Goal: Task Accomplishment & Management: Manage account settings

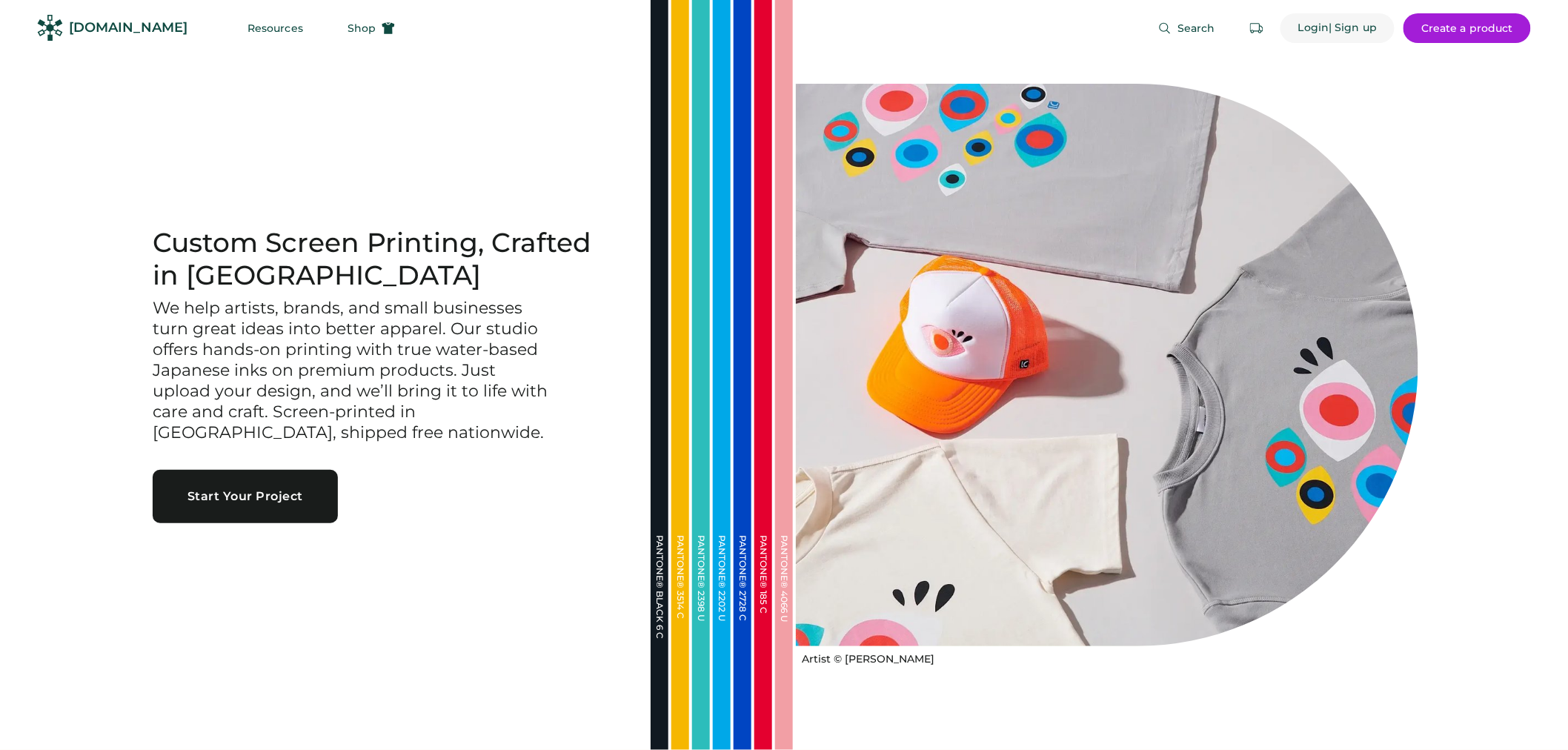
click at [1356, 33] on div "| Sign up" at bounding box center [1353, 27] width 48 height 15
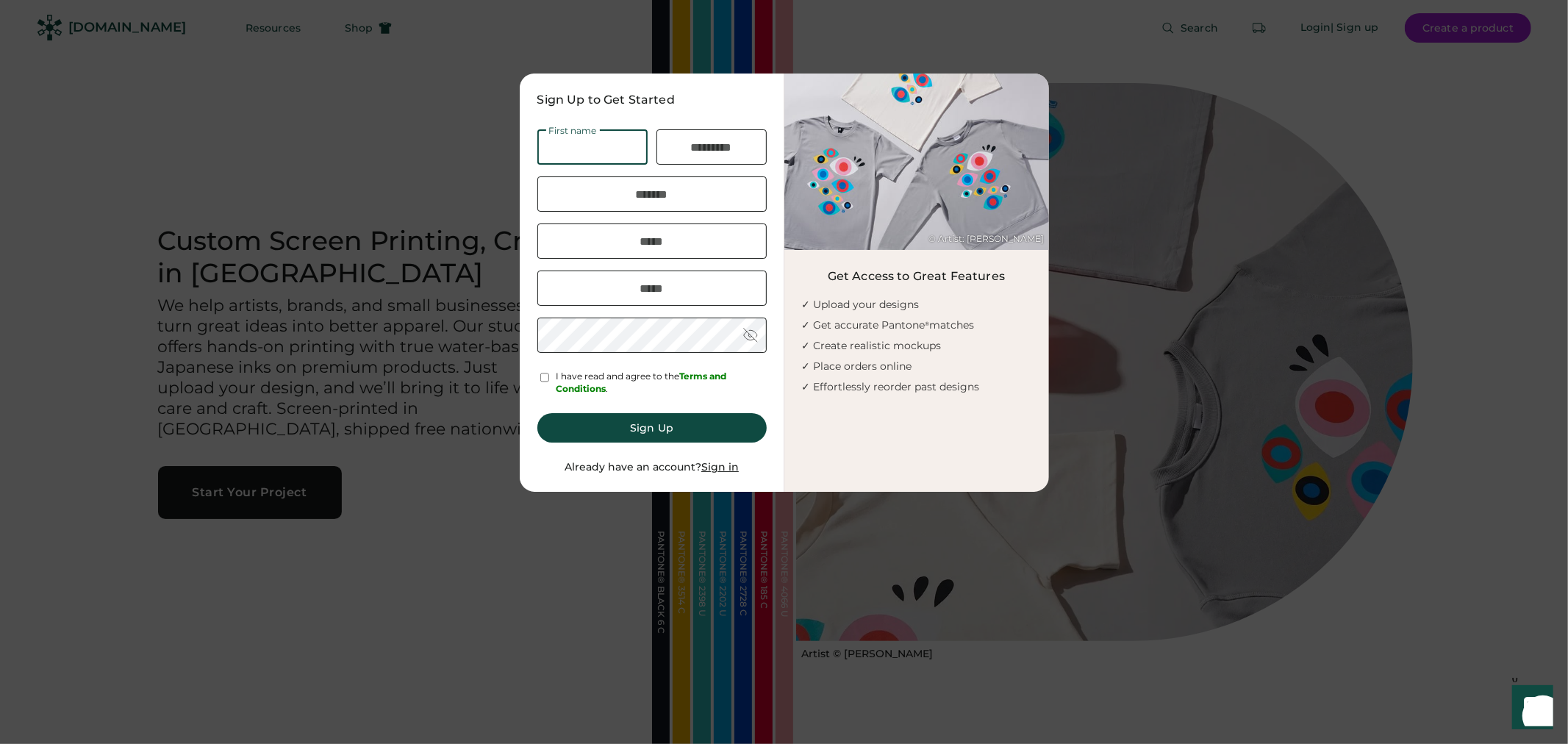
click at [701, 467] on u "Sign in" at bounding box center [720, 467] width 37 height 14
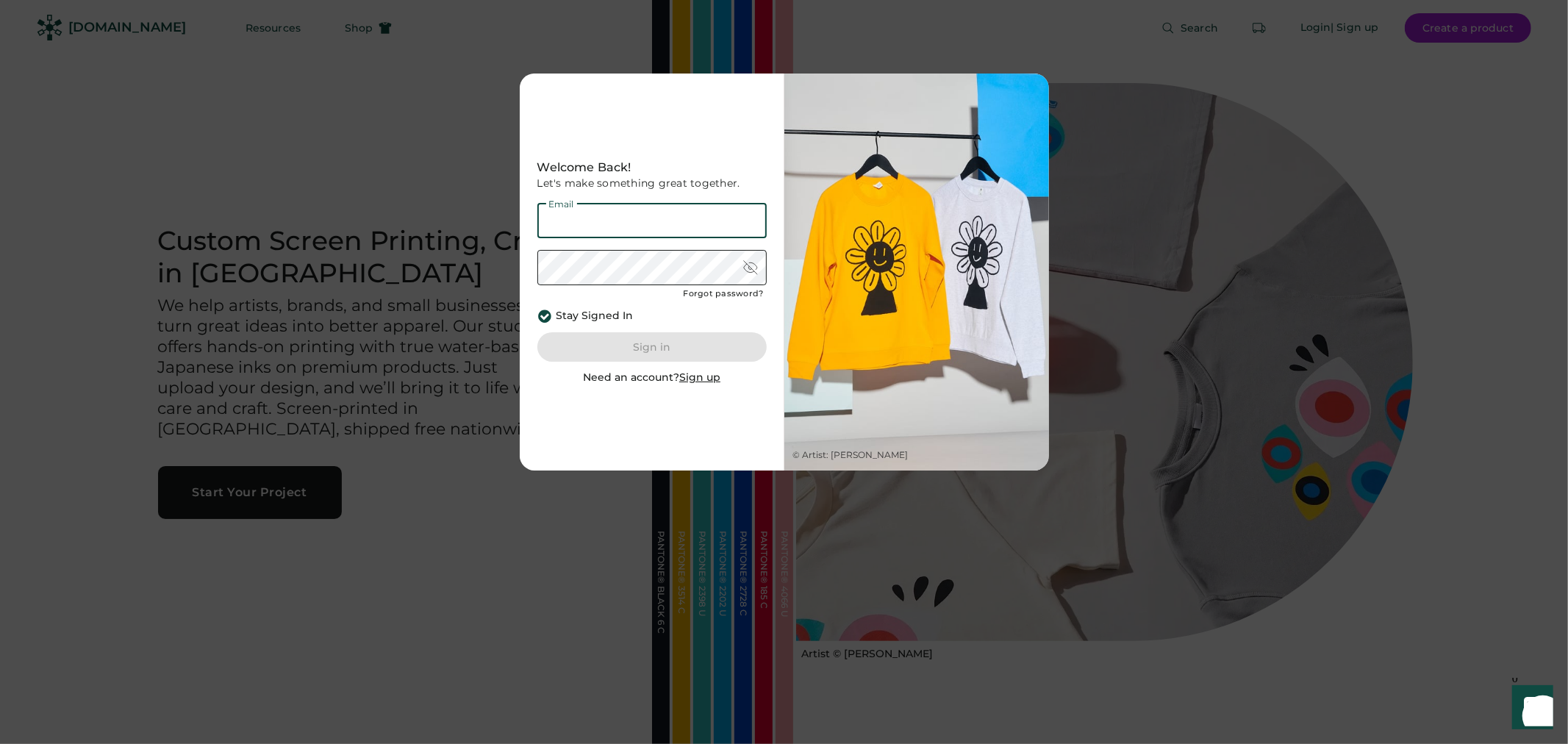
click at [662, 213] on input "email" at bounding box center [652, 220] width 229 height 35
type input "**********"
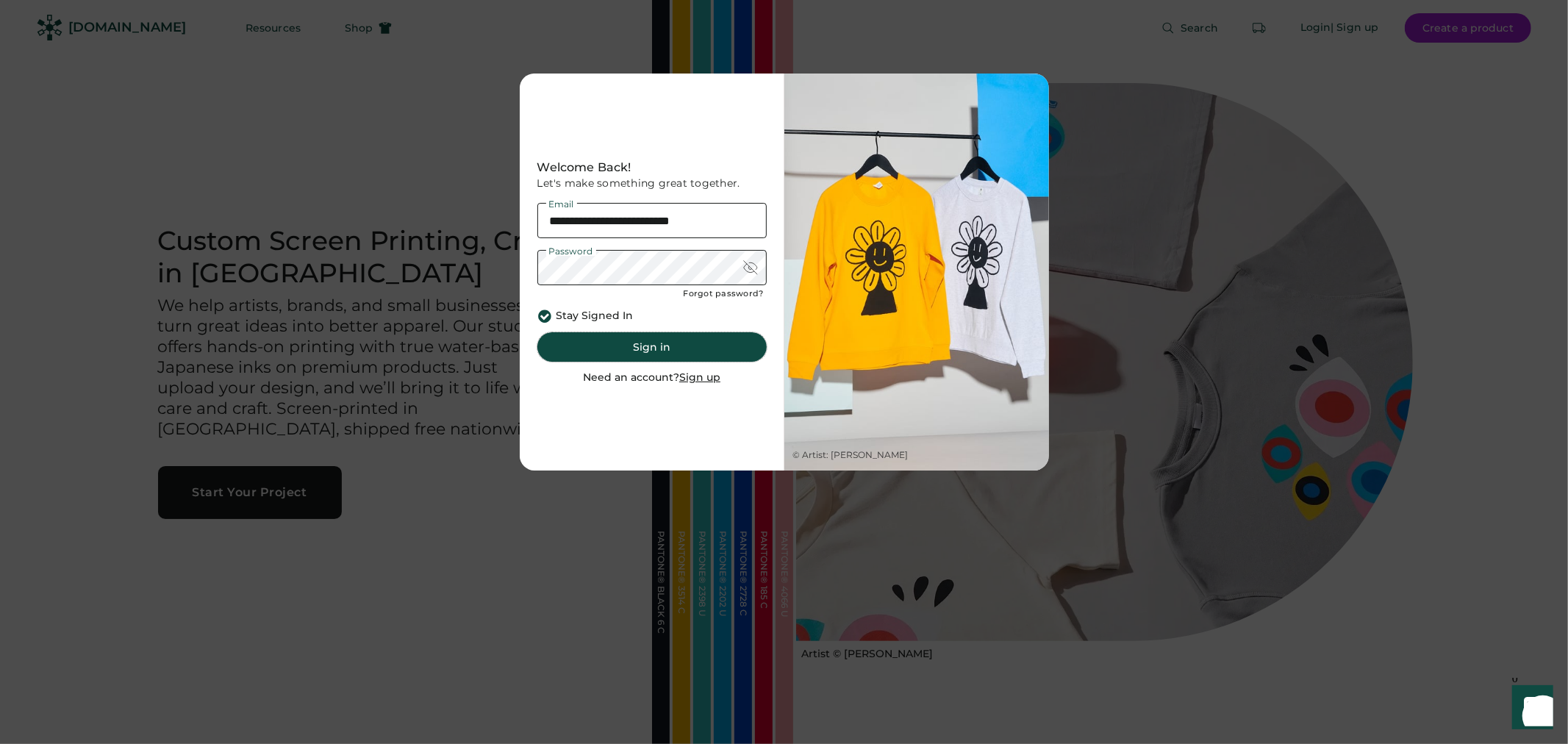
click at [658, 349] on button "Sign in" at bounding box center [652, 347] width 229 height 30
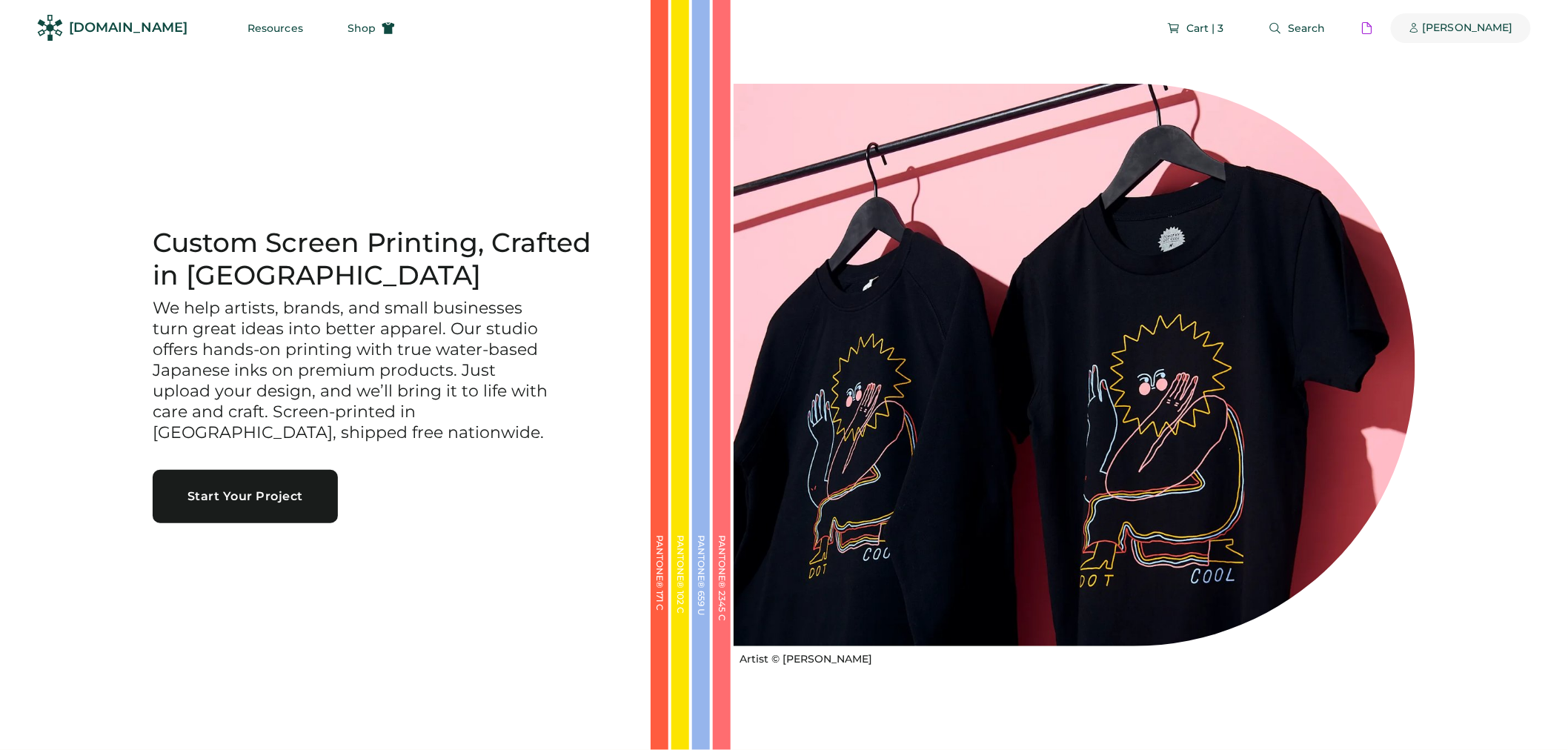
click at [1451, 32] on div "[PERSON_NAME] | Sign up" at bounding box center [1461, 28] width 140 height 30
click at [1490, 24] on div "[PERSON_NAME]" at bounding box center [1468, 27] width 90 height 15
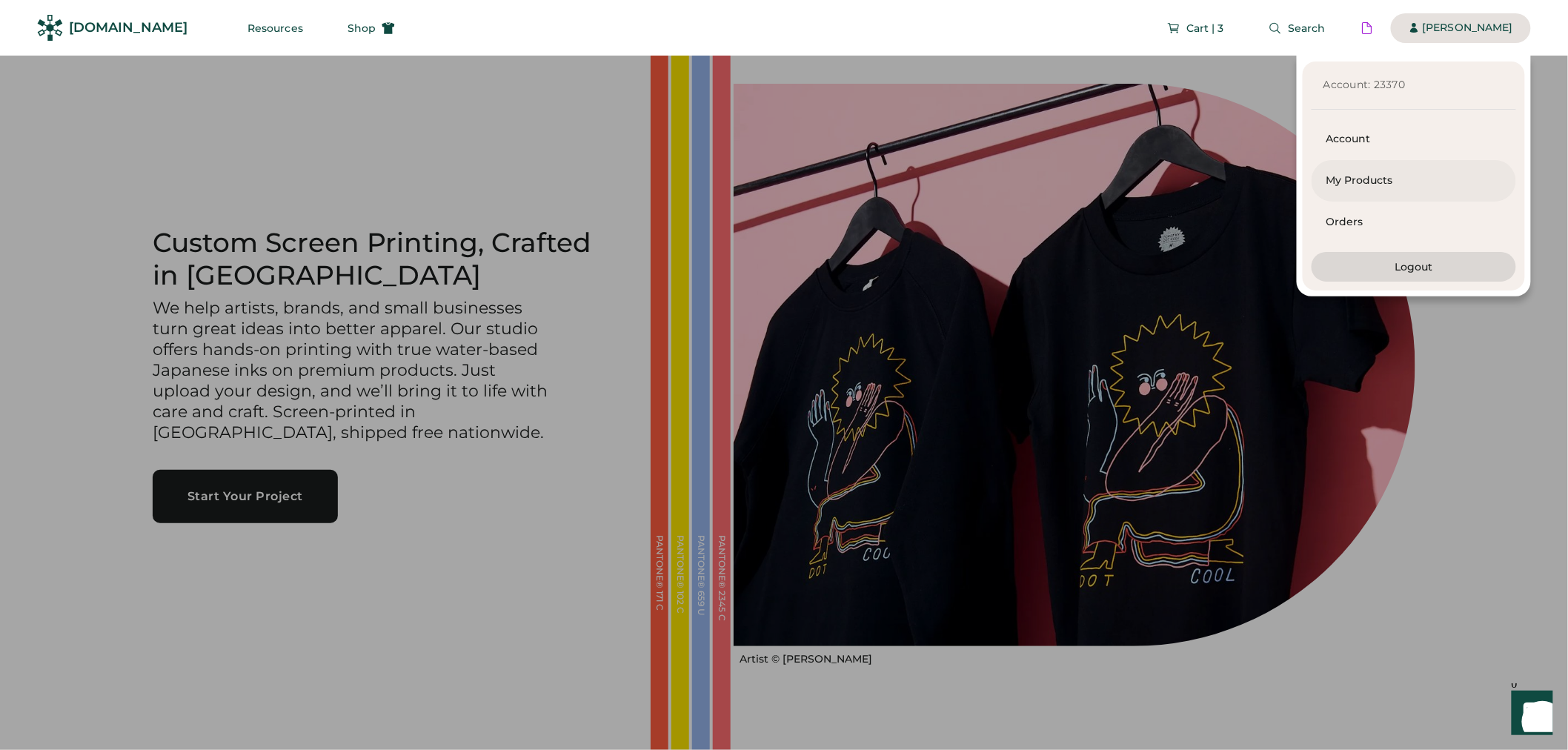
click at [1403, 182] on div "My Products" at bounding box center [1414, 180] width 175 height 15
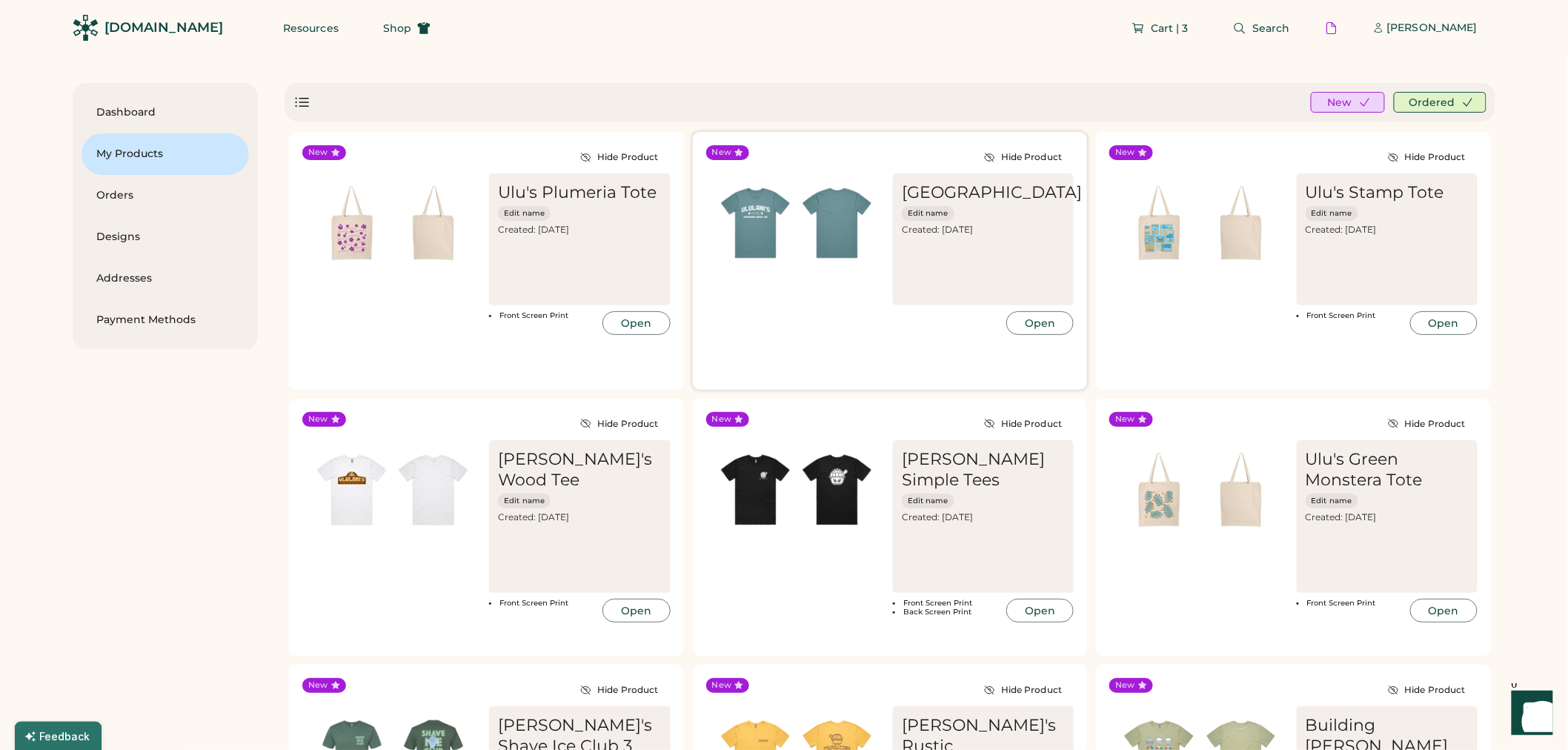
click at [815, 221] on img at bounding box center [837, 223] width 82 height 82
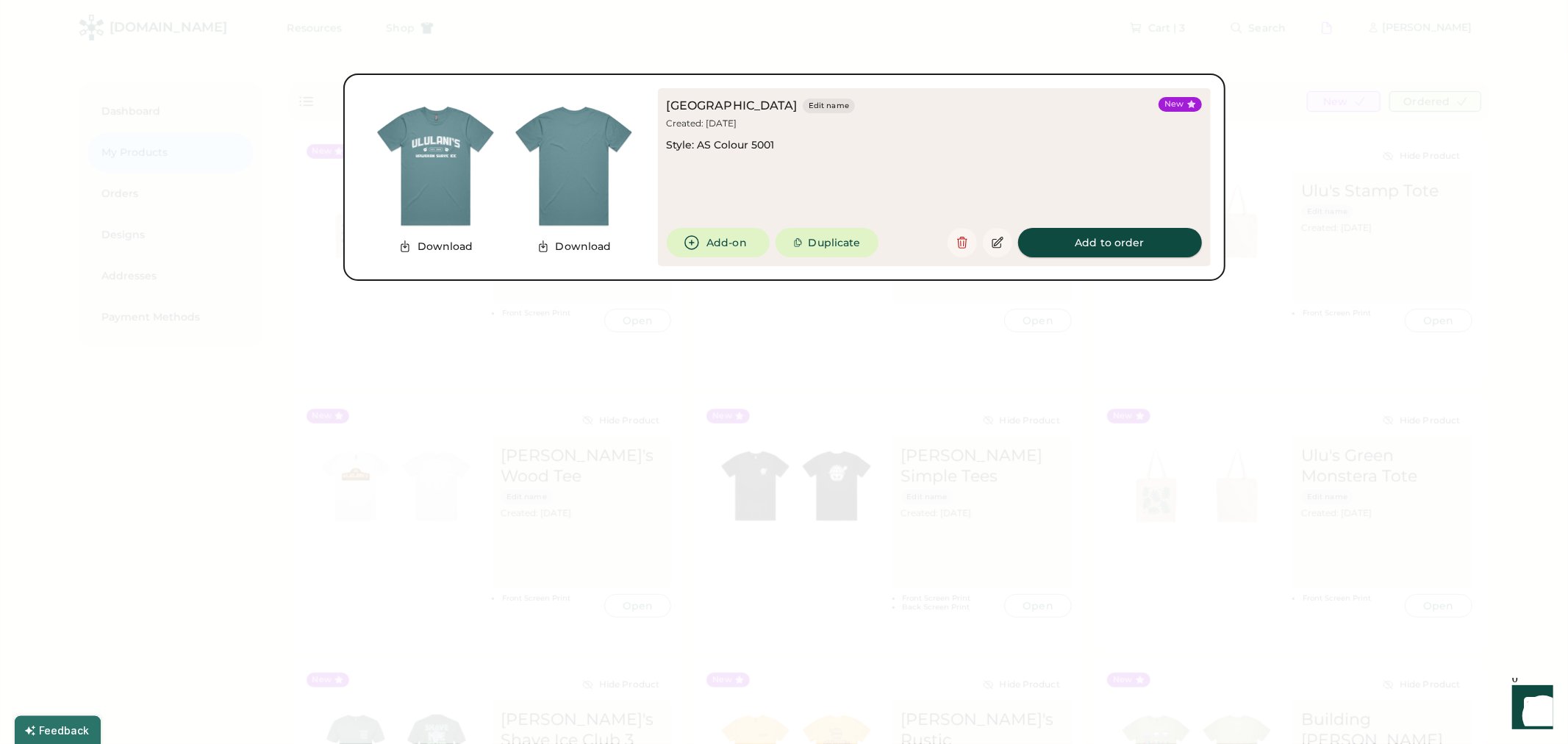
click at [1082, 250] on button "Add to order" at bounding box center [1110, 243] width 184 height 30
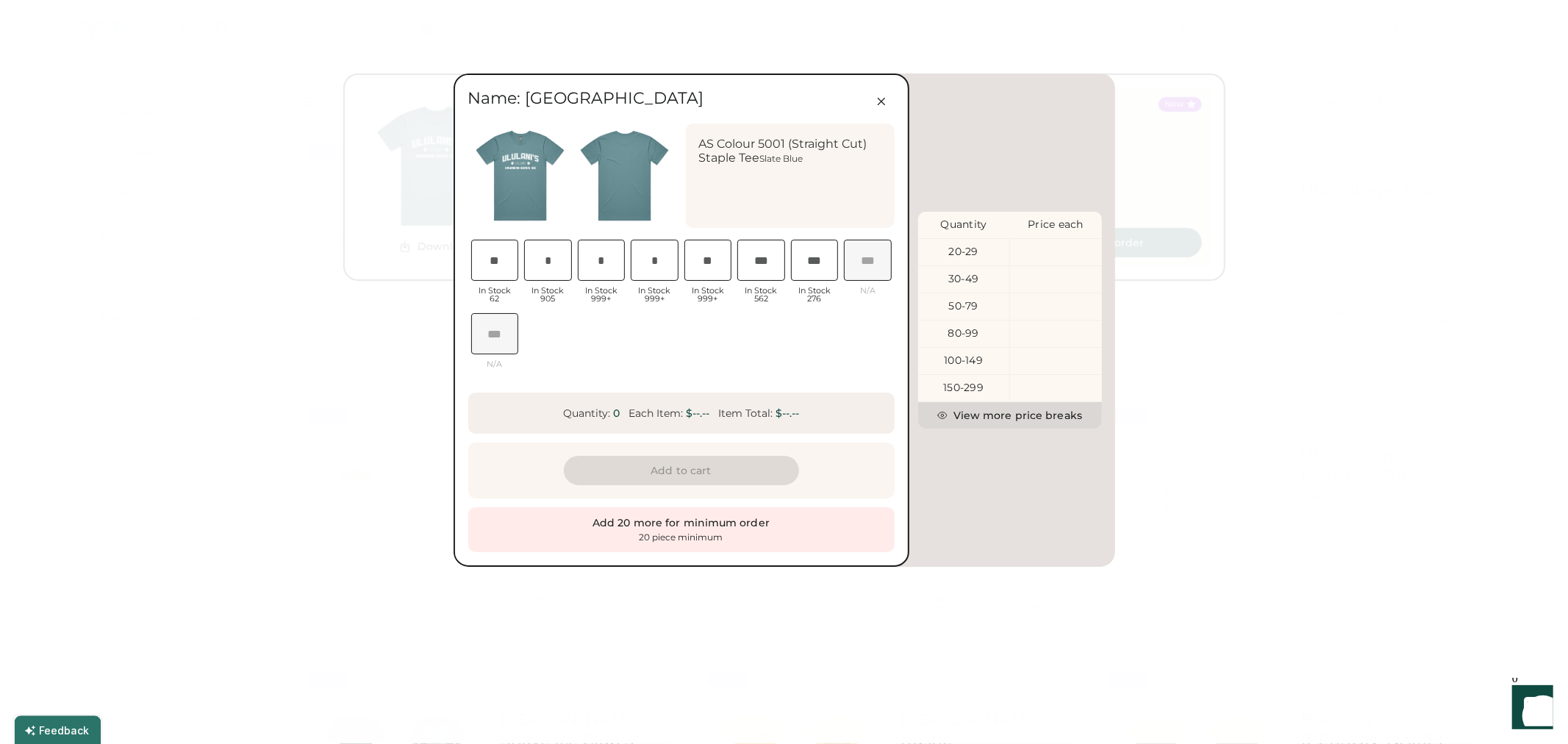
scroll to position [0, 28]
click at [878, 95] on icon at bounding box center [882, 101] width 14 height 14
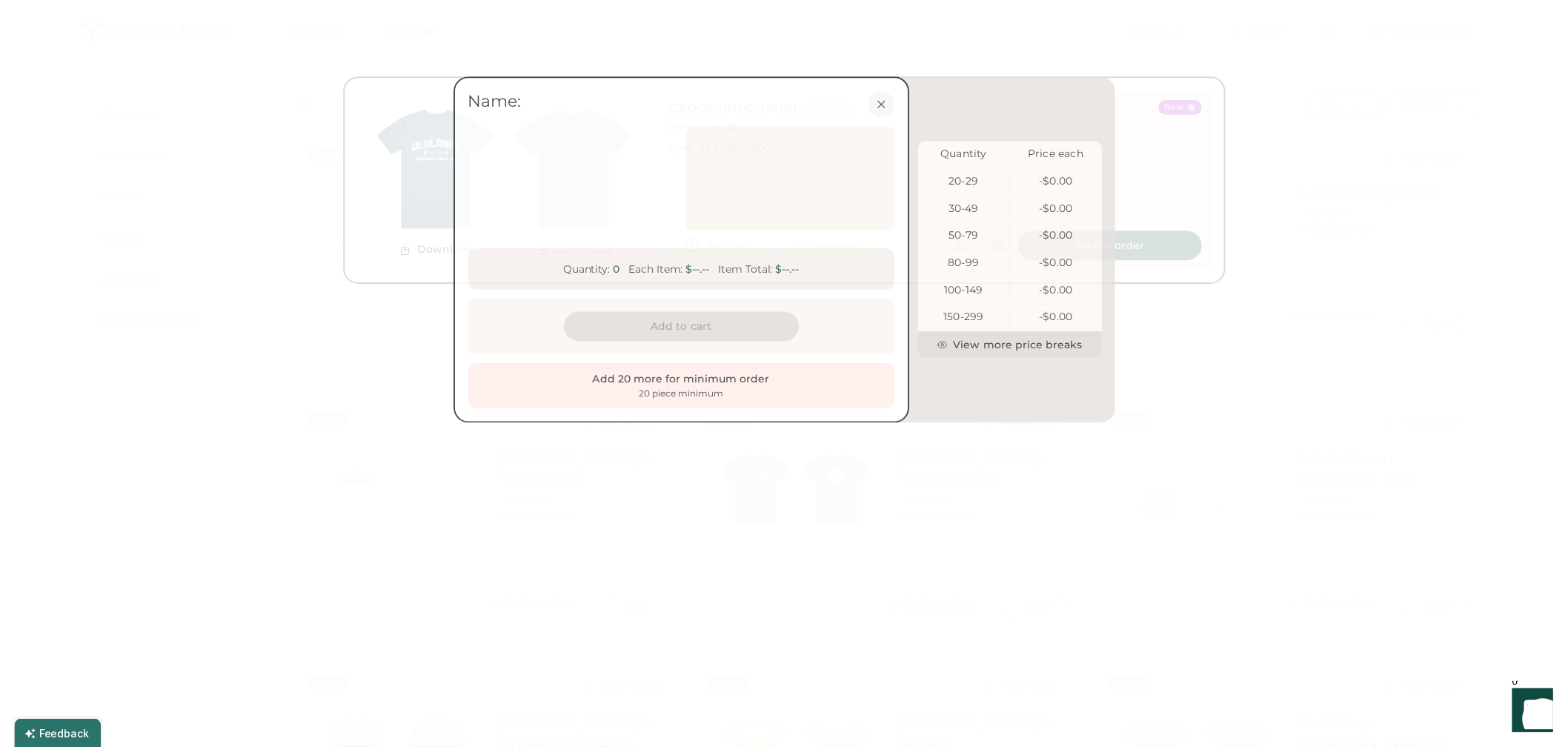
scroll to position [0, 30]
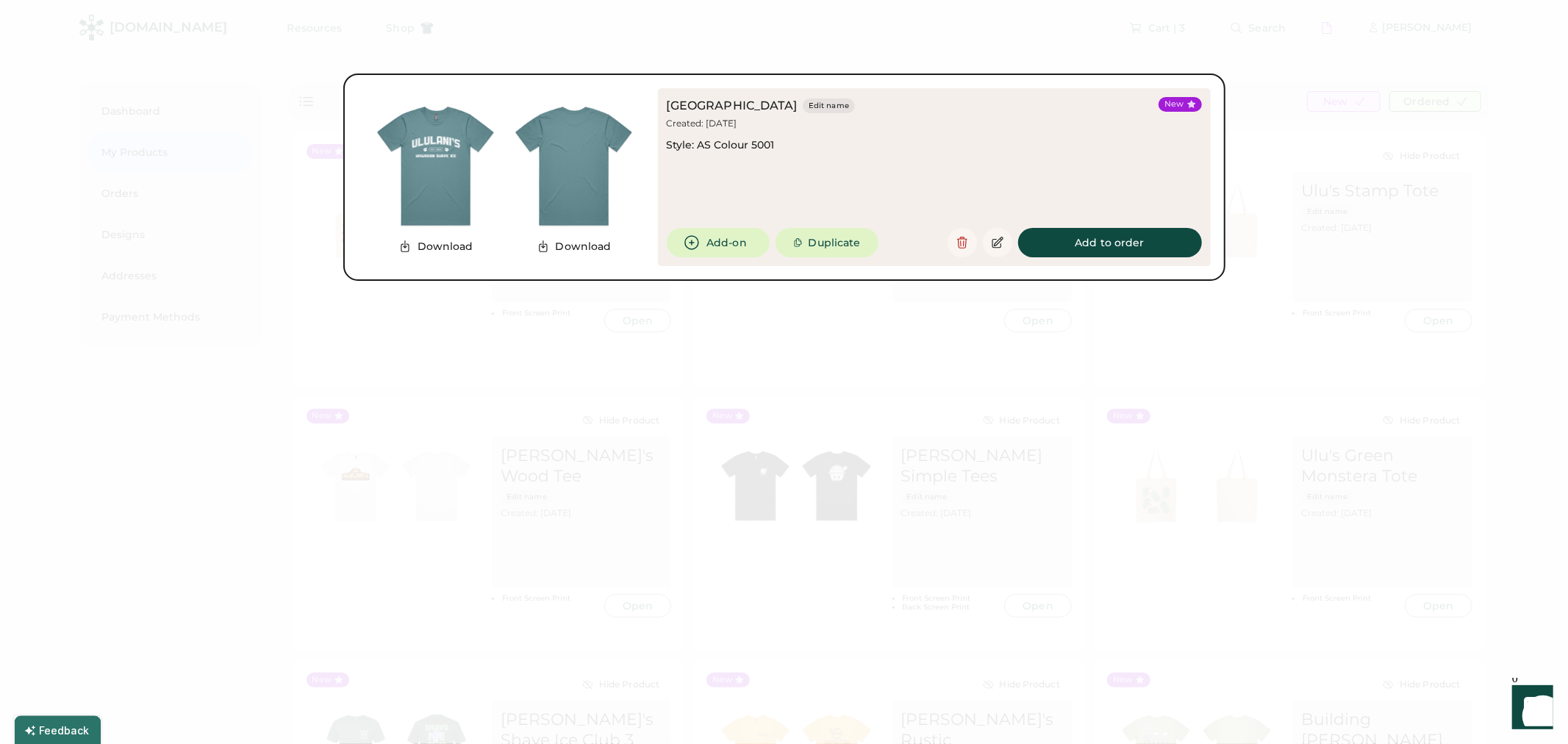
click at [1143, 49] on div at bounding box center [784, 372] width 1568 height 744
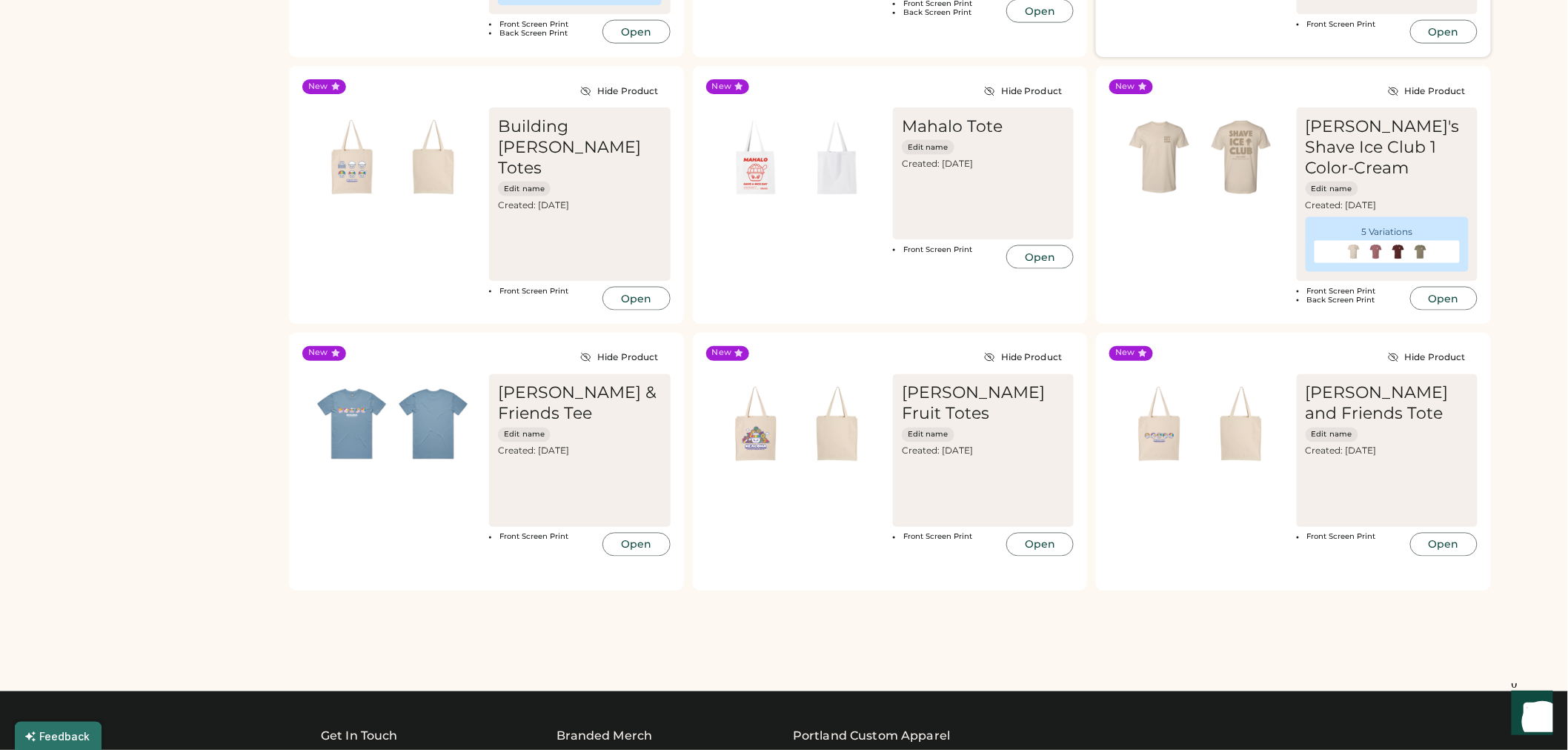
scroll to position [906, 0]
